Goal: Navigation & Orientation: Find specific page/section

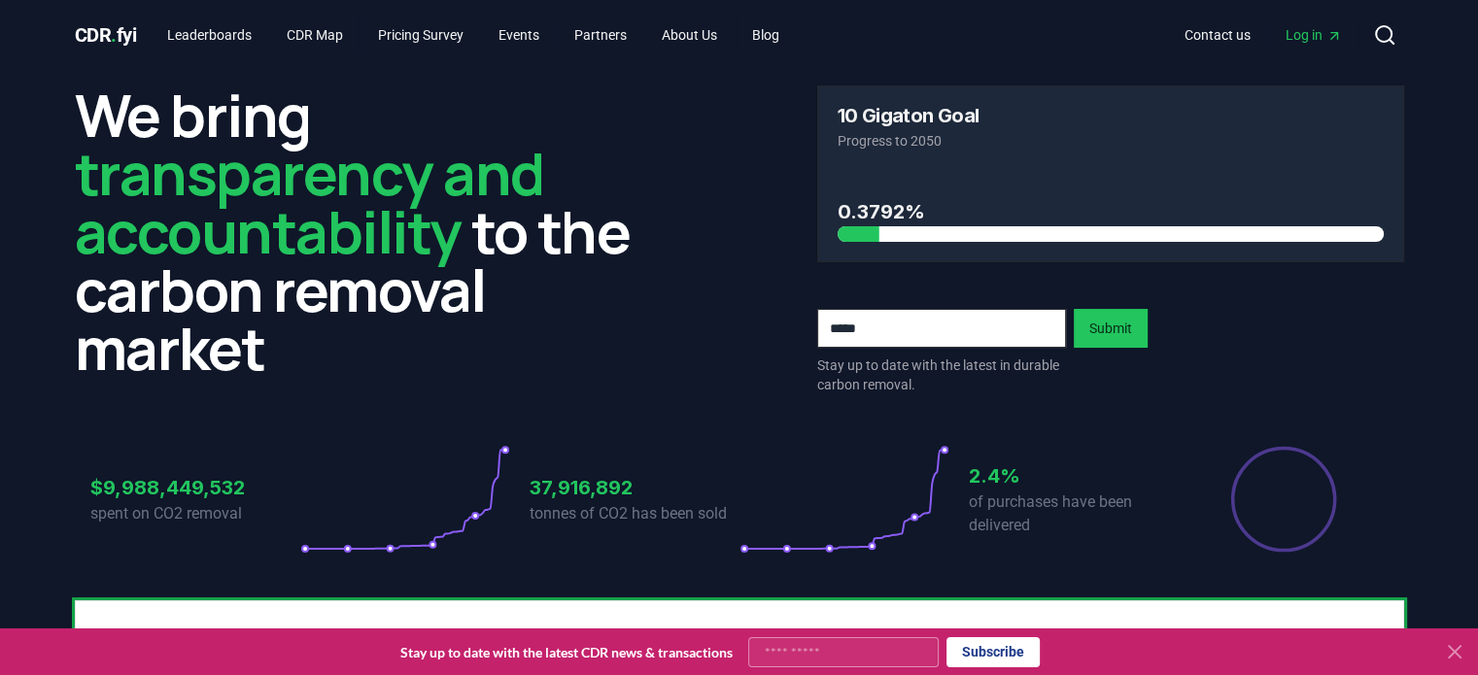
click at [1452, 654] on icon at bounding box center [1455, 652] width 12 height 12
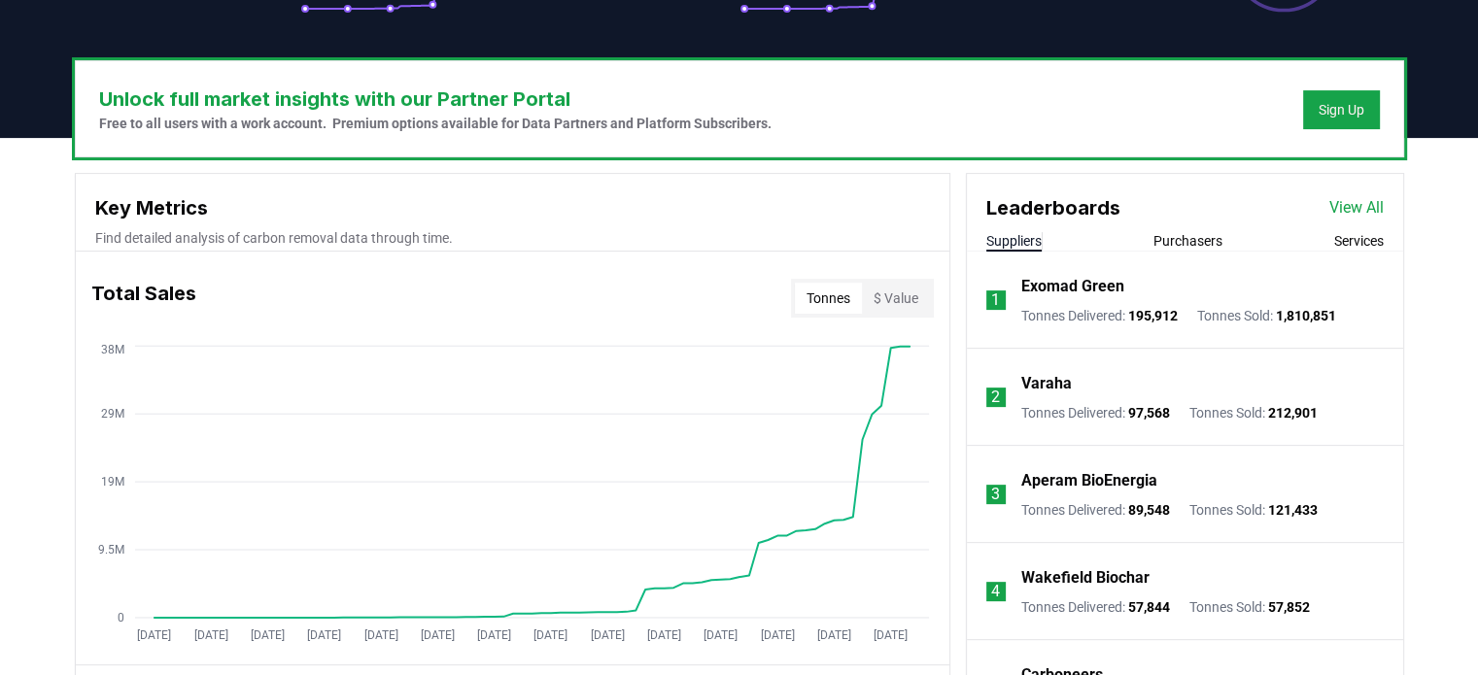
scroll to position [534, 0]
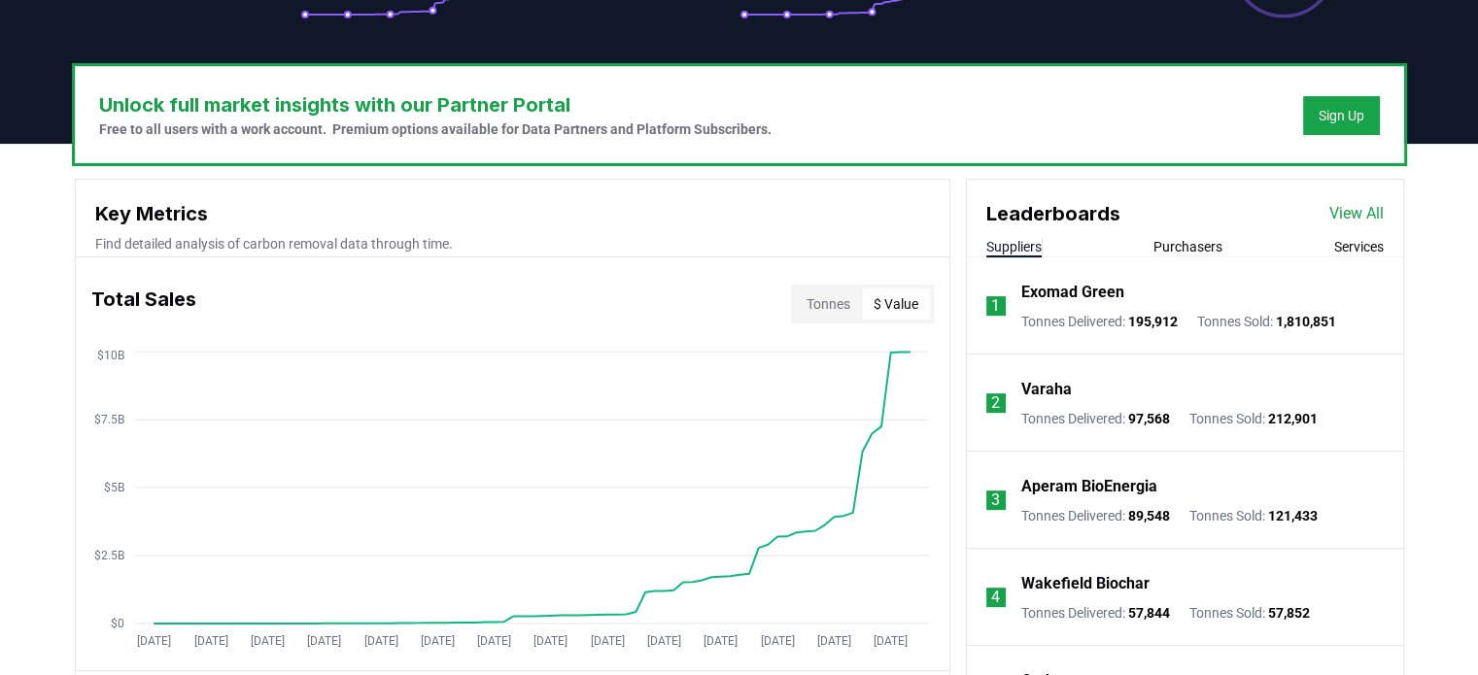
click at [891, 298] on button "$ Value" at bounding box center [896, 304] width 68 height 31
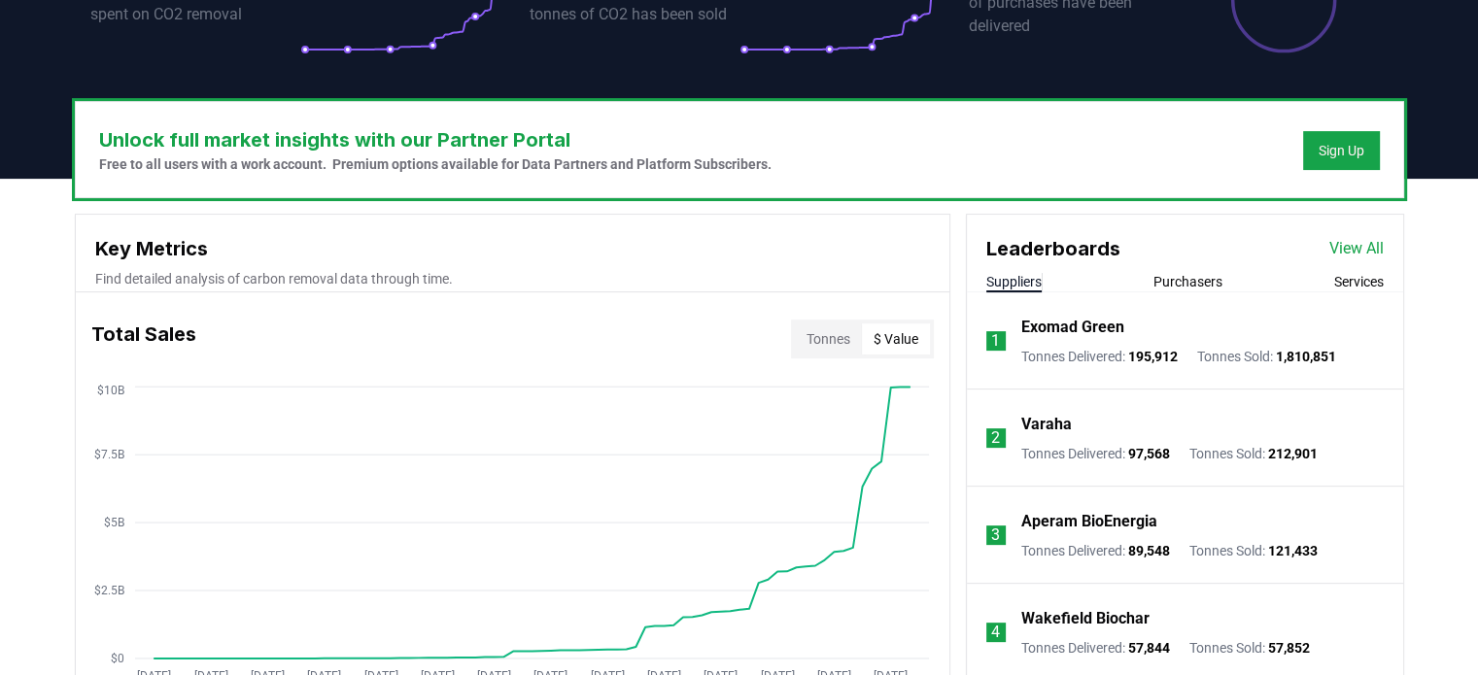
scroll to position [501, 0]
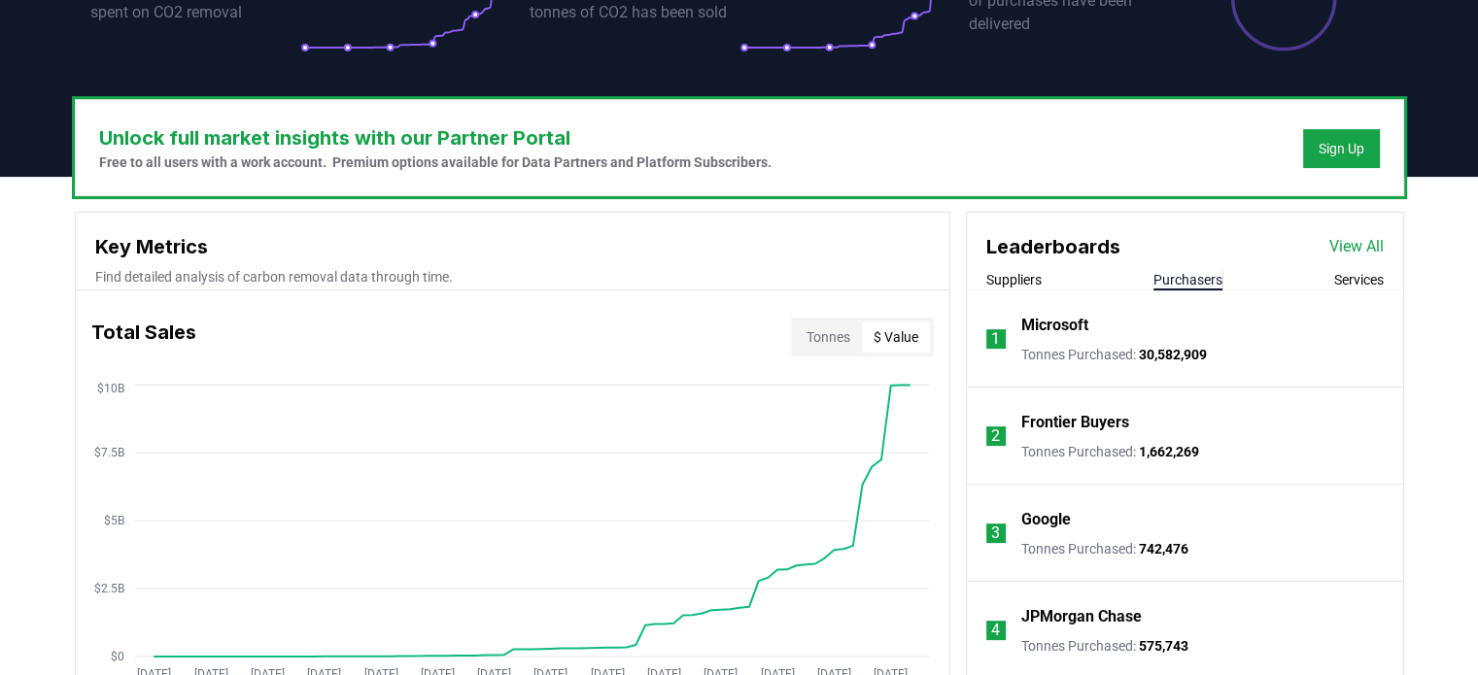
click at [1189, 279] on button "Purchasers" at bounding box center [1187, 279] width 69 height 19
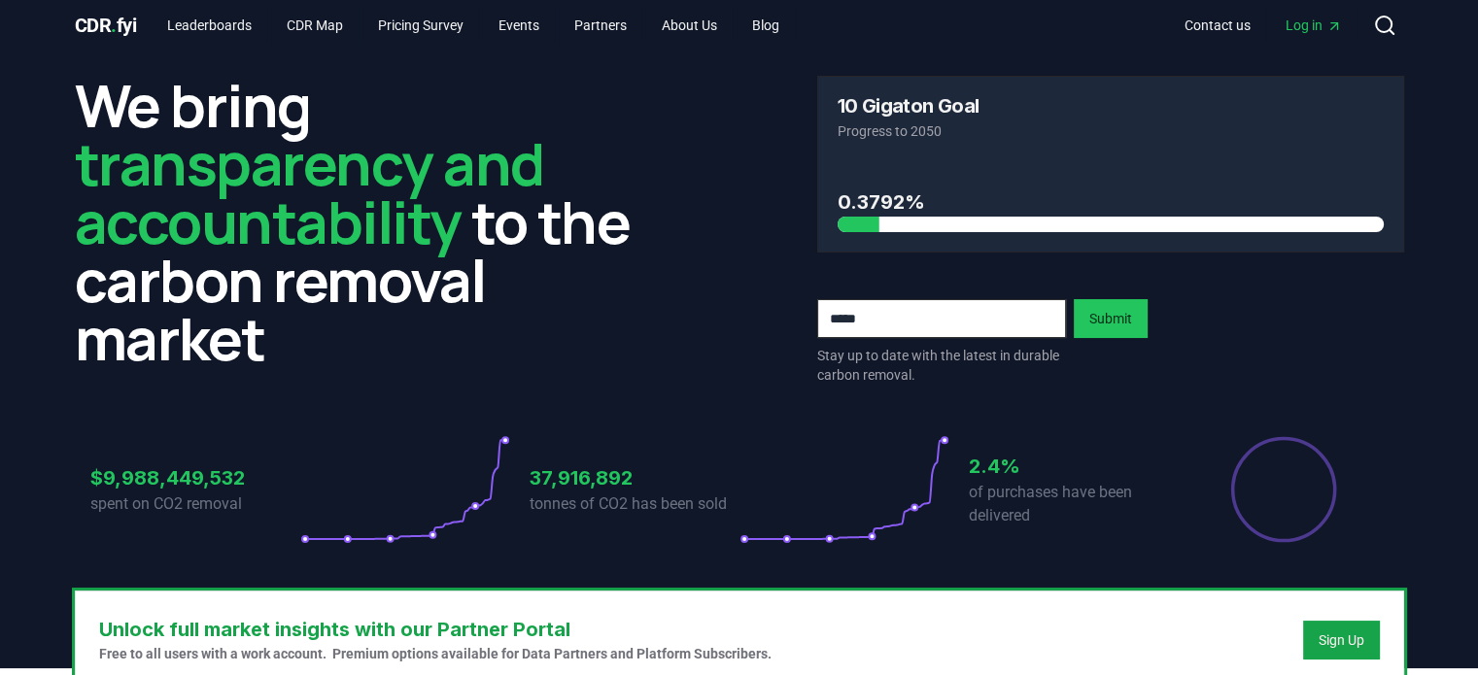
scroll to position [0, 0]
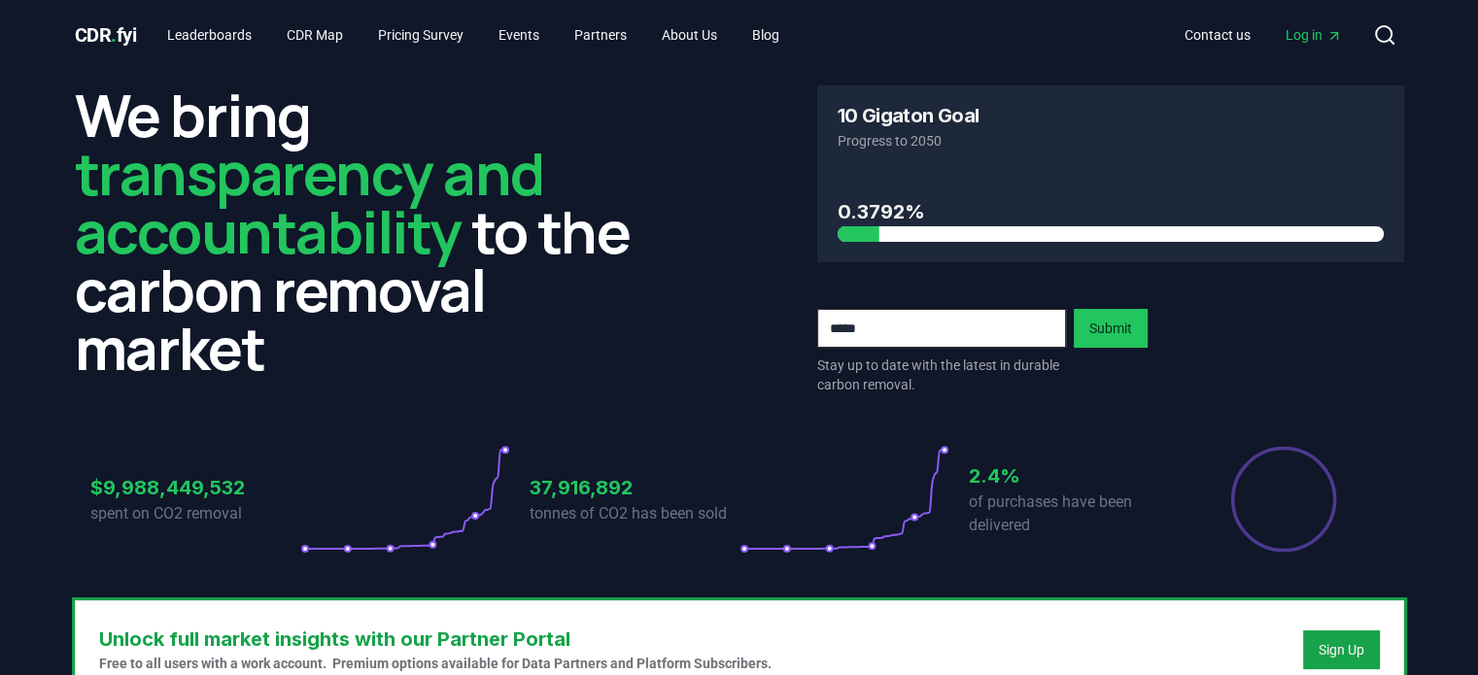
click at [723, 389] on div "We bring transparency and accountability to the carbon removal market 10 Gigato…" at bounding box center [739, 239] width 1329 height 309
click at [218, 37] on link "Leaderboards" at bounding box center [210, 34] width 116 height 35
